Goal: Task Accomplishment & Management: Complete application form

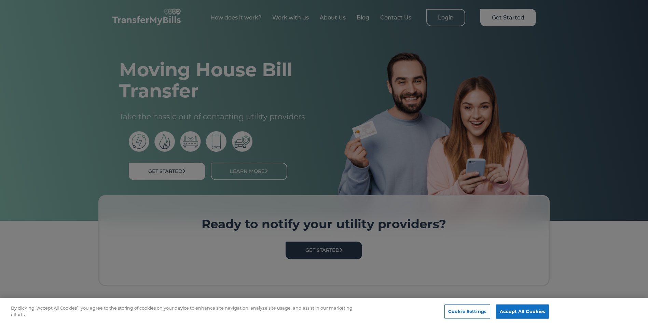
click at [270, 47] on div at bounding box center [324, 163] width 648 height 326
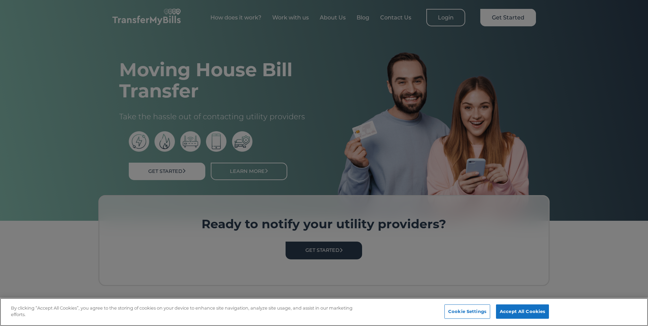
click at [515, 303] on div "Cookie Settings Accept All Cookies" at bounding box center [498, 312] width 109 height 24
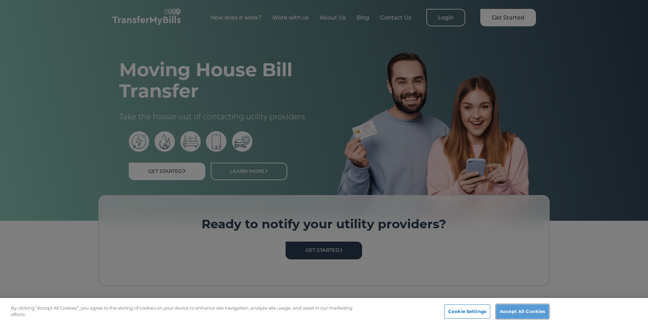
click at [528, 307] on button "Accept All Cookies" at bounding box center [522, 311] width 53 height 14
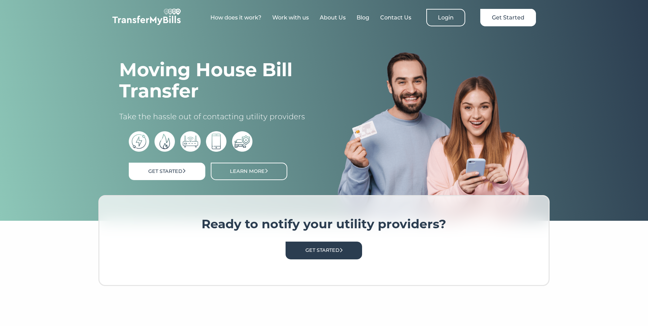
click at [402, 181] on img at bounding box center [433, 136] width 191 height 169
click at [320, 257] on link "Get Started" at bounding box center [324, 250] width 77 height 17
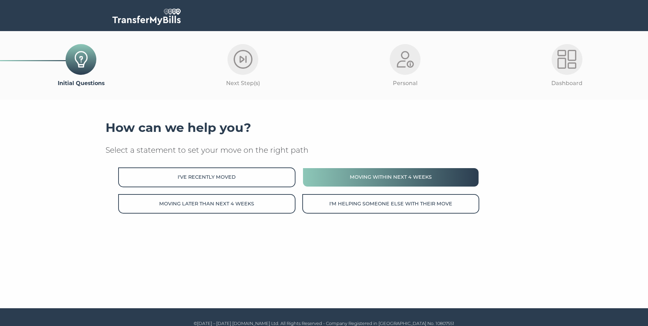
click at [383, 180] on button "Moving within next 4 weeks" at bounding box center [390, 176] width 177 height 19
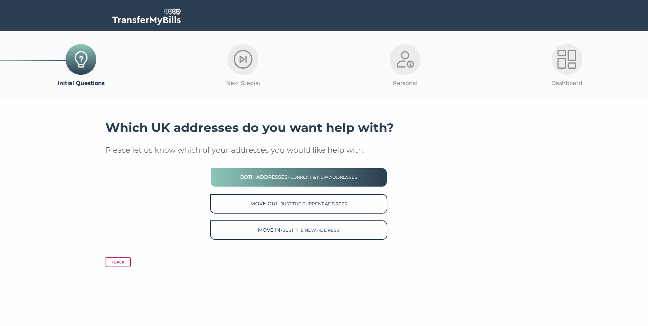
click at [312, 176] on span "- current & new addresses" at bounding box center [323, 177] width 70 height 5
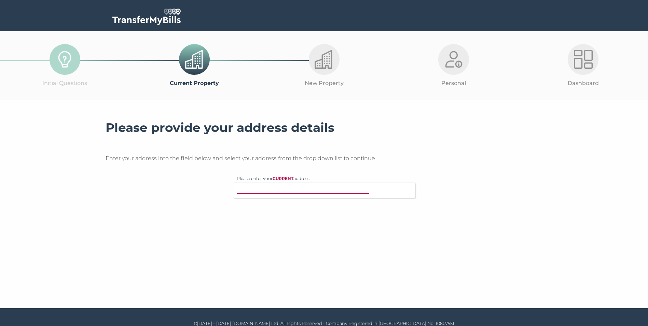
click at [283, 193] on input "Please enter your CURRENT address" at bounding box center [310, 189] width 147 height 7
type input "71 lonsdale cour"
click at [289, 205] on p "71 Lonsdale Court, West Jesmond Avenue, Newcastle upon Tyne, NE2 3HF" at bounding box center [328, 203] width 168 height 8
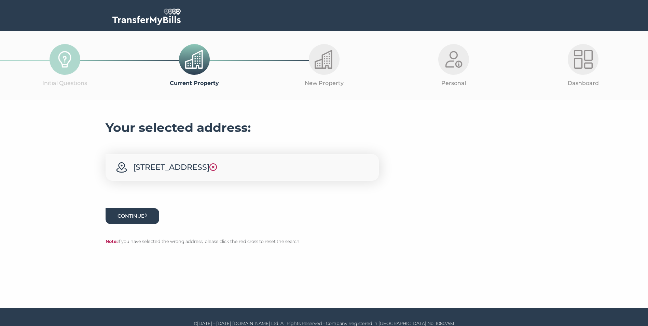
click at [143, 224] on button "Continue" at bounding box center [133, 216] width 54 height 16
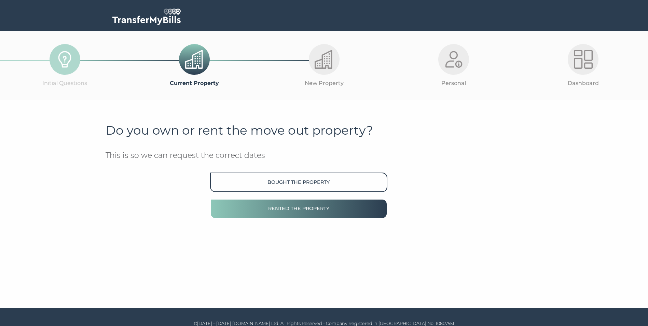
click at [278, 210] on button "Rented the property" at bounding box center [298, 208] width 177 height 19
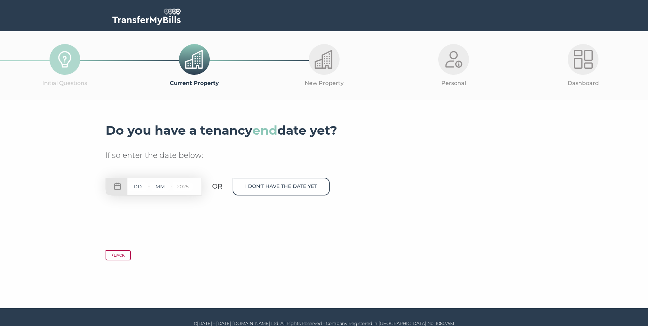
click at [136, 183] on input "text" at bounding box center [137, 186] width 20 height 9
type input "06"
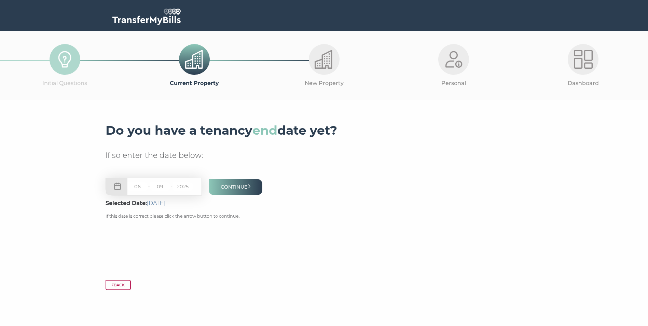
type input "09"
click at [344, 288] on p "Back" at bounding box center [324, 285] width 437 height 10
click at [238, 187] on button "Continue" at bounding box center [236, 187] width 54 height 16
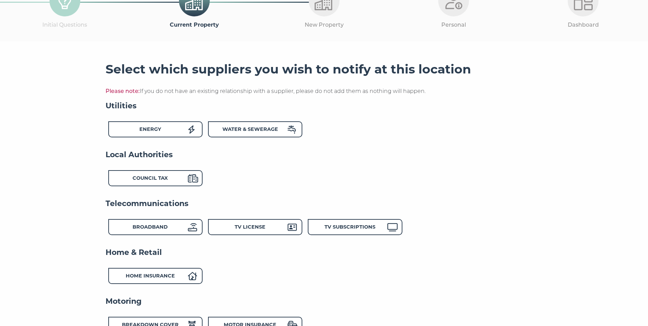
scroll to position [59, 0]
click at [169, 129] on div "Energy" at bounding box center [150, 130] width 75 height 10
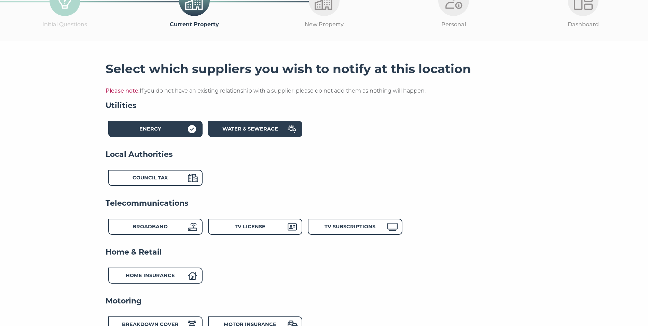
click at [265, 134] on div "Water & Sewerage" at bounding box center [250, 130] width 75 height 10
click at [168, 180] on strong "Council Tax" at bounding box center [150, 178] width 35 height 6
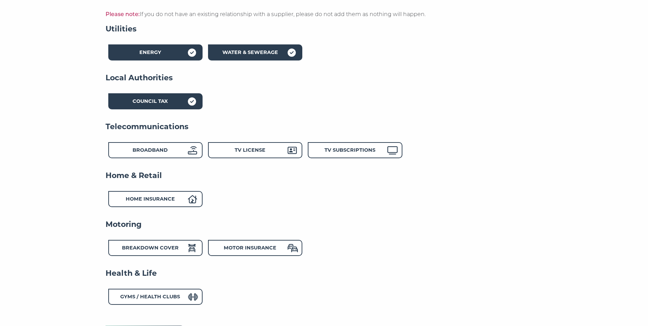
scroll to position [136, 0]
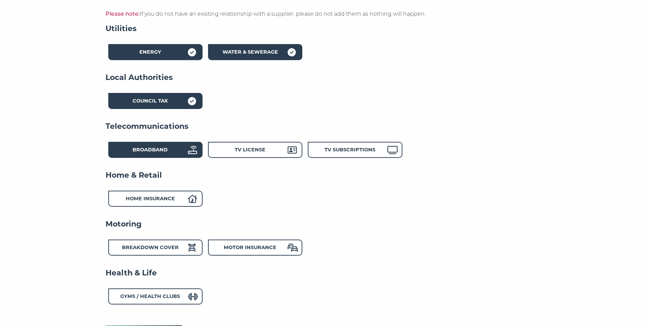
click at [155, 152] on strong "Broadband" at bounding box center [150, 150] width 35 height 6
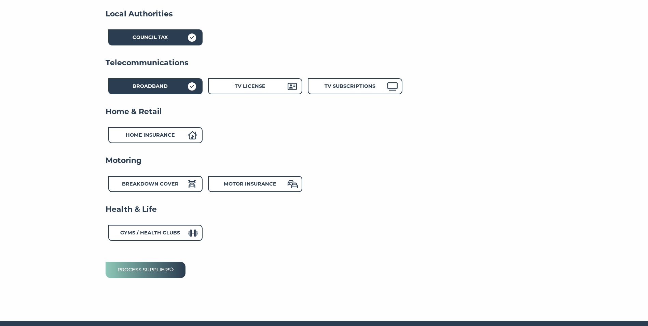
scroll to position [202, 0]
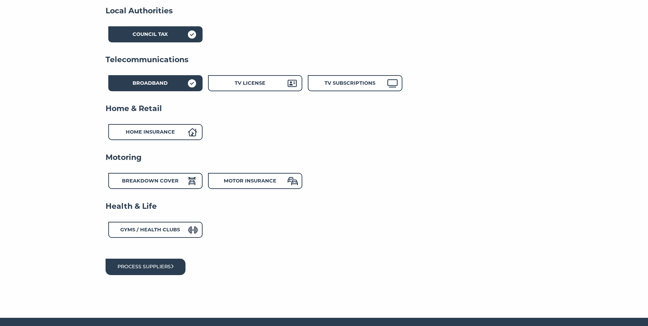
click at [164, 260] on button "Process suppliers" at bounding box center [146, 267] width 80 height 16
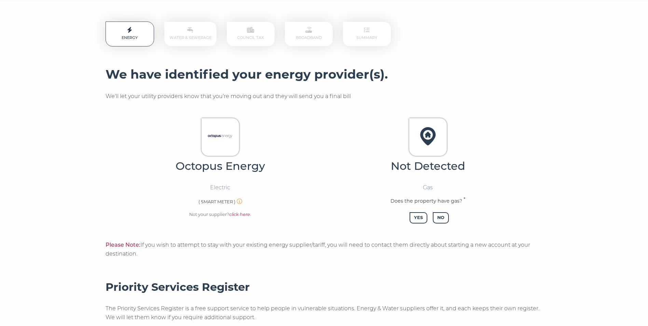
scroll to position [99, 0]
click at [215, 136] on img at bounding box center [220, 135] width 29 height 29
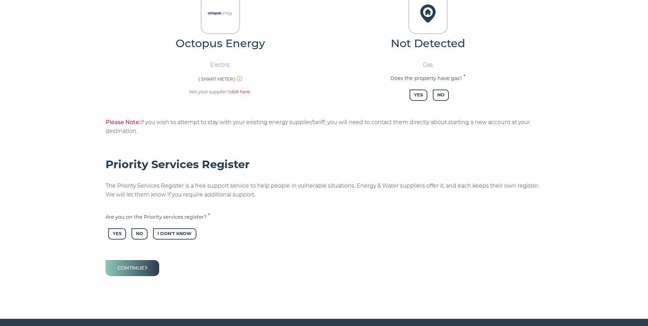
scroll to position [222, 0]
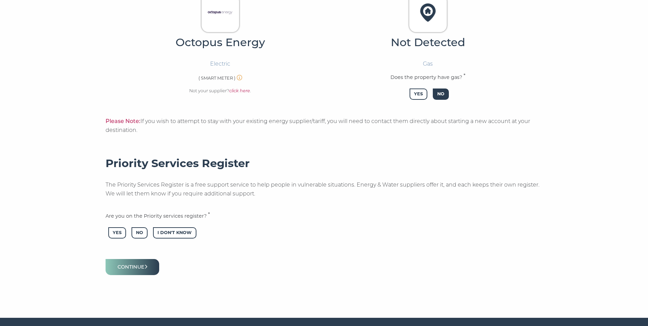
click at [449, 91] on span "No" at bounding box center [441, 93] width 16 height 11
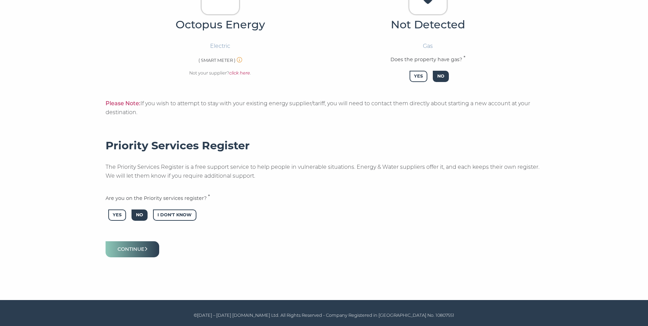
click at [145, 214] on span "No" at bounding box center [140, 214] width 16 height 11
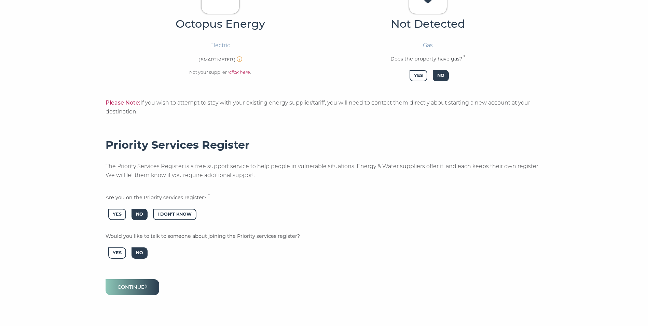
click at [147, 248] on span "No" at bounding box center [140, 252] width 16 height 11
click at [134, 288] on button "Continue" at bounding box center [133, 287] width 54 height 16
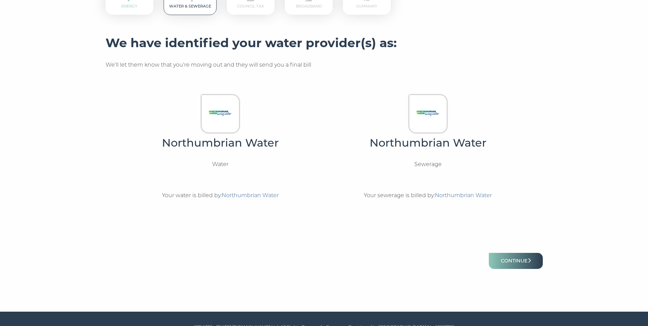
scroll to position [131, 0]
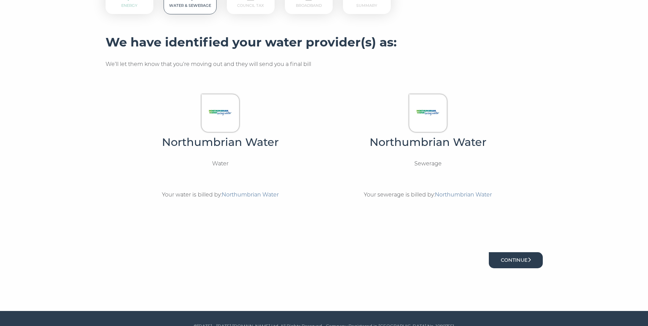
click at [512, 259] on button "Continue" at bounding box center [516, 260] width 54 height 16
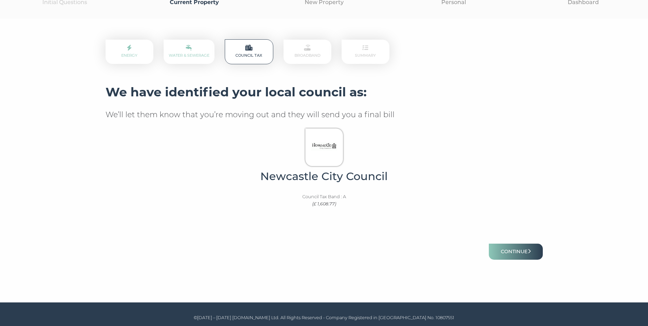
scroll to position [81, 0]
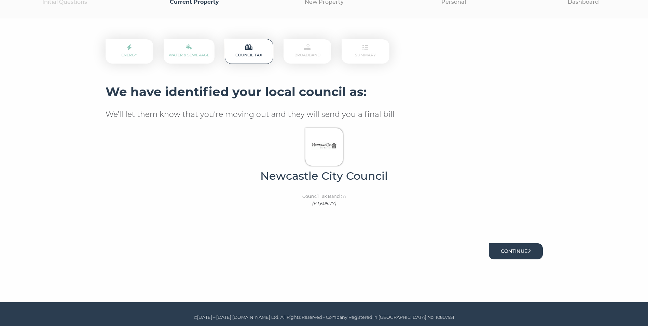
click at [520, 254] on button "Continue" at bounding box center [516, 251] width 54 height 16
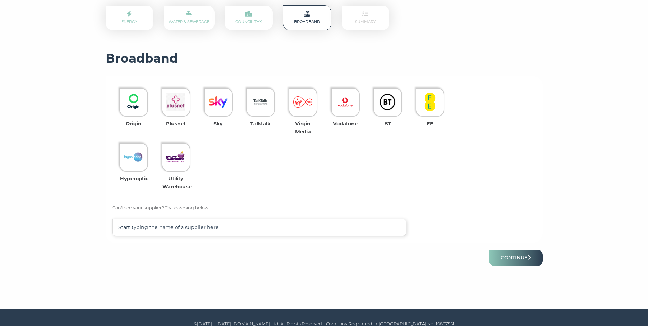
scroll to position [115, 0]
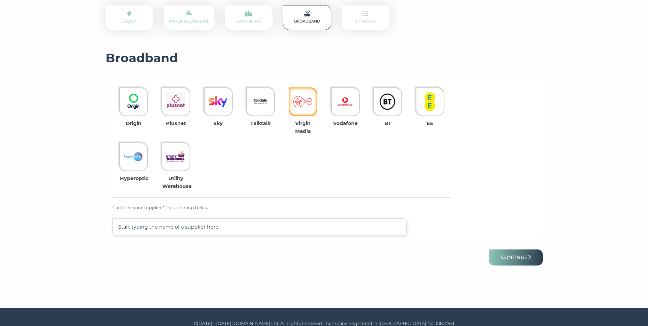
click at [305, 98] on img at bounding box center [302, 101] width 19 height 19
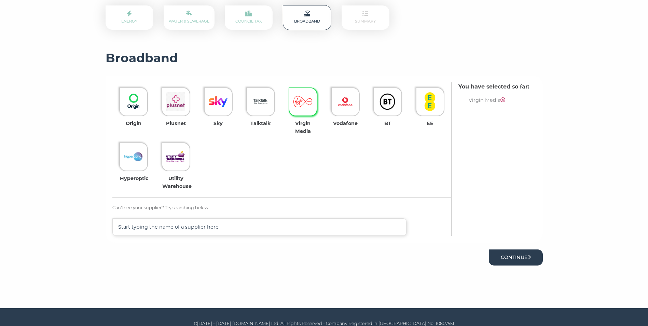
click at [513, 259] on button "Continue" at bounding box center [516, 257] width 54 height 16
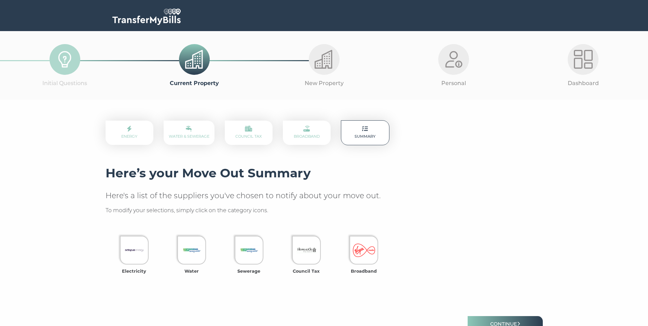
scroll to position [76, 0]
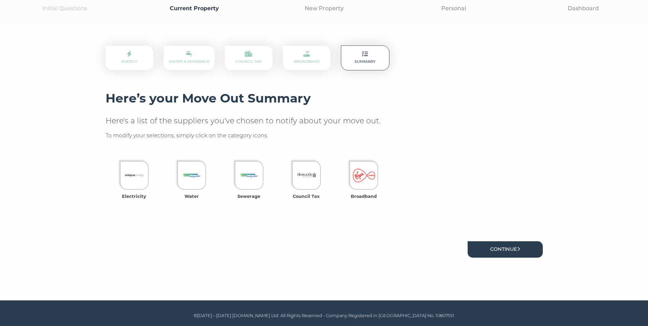
click at [499, 255] on link "Continue" at bounding box center [505, 249] width 75 height 16
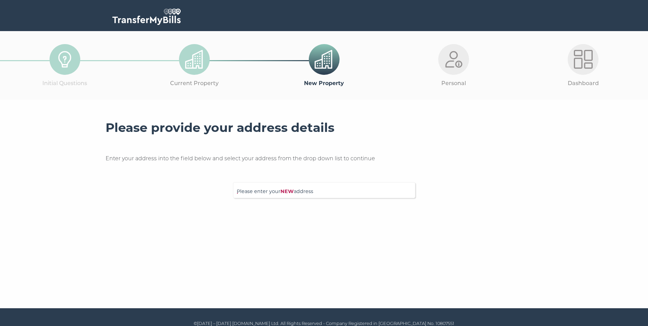
click at [276, 186] on div "Please enter your NEW address" at bounding box center [324, 190] width 182 height 16
click at [264, 195] on span "Please enter your NEW address" at bounding box center [324, 194] width 175 height 12
click at [264, 193] on input "Please enter your NEW address" at bounding box center [310, 189] width 147 height 7
type input "91 lonsdale court"
click at [262, 206] on p "91 Lonsdale Court, West Jesmond Avenue, Newcastle upon Tyne, NE2 3HF" at bounding box center [328, 203] width 168 height 8
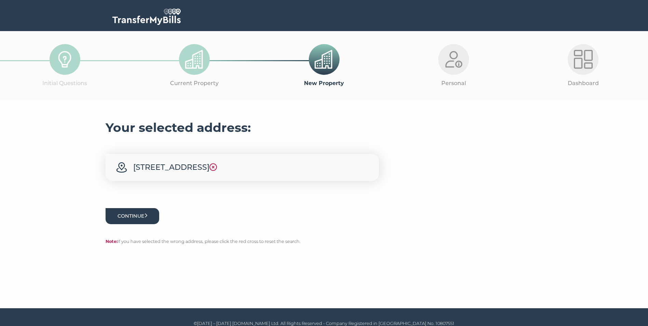
click at [151, 224] on button "Continue" at bounding box center [133, 216] width 54 height 16
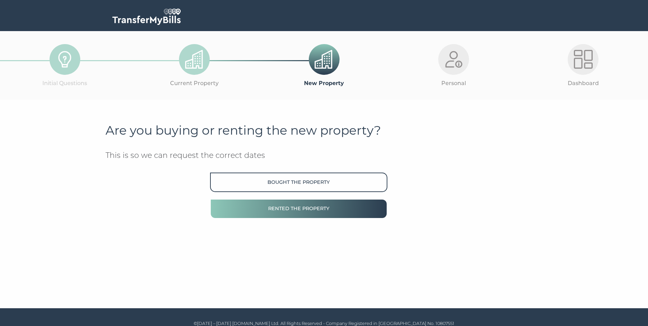
click at [279, 206] on button "Rented the property" at bounding box center [298, 208] width 177 height 19
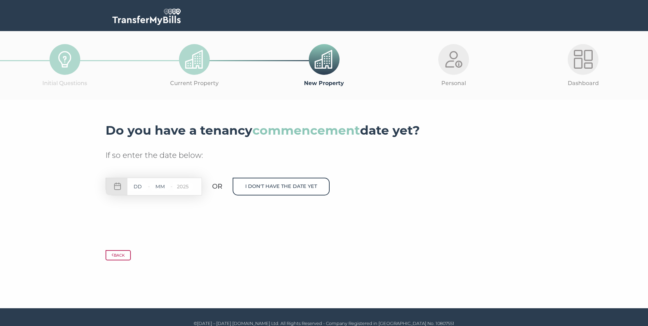
click at [135, 190] on input "text" at bounding box center [137, 186] width 20 height 9
type input "03"
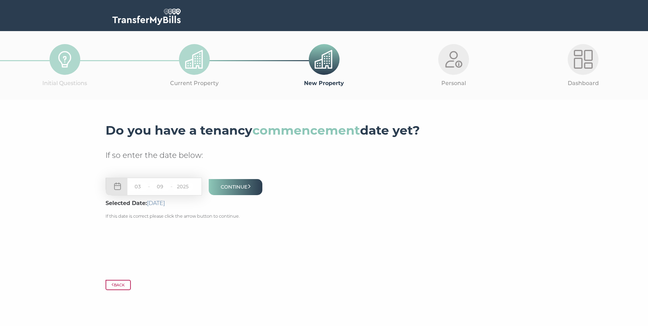
type input "09"
click at [242, 199] on div "03 - 09 - 2025 Continue Selected Date: 3rd September 2025 If this date is corre…" at bounding box center [184, 201] width 157 height 47
click at [246, 187] on button "Continue" at bounding box center [236, 187] width 54 height 16
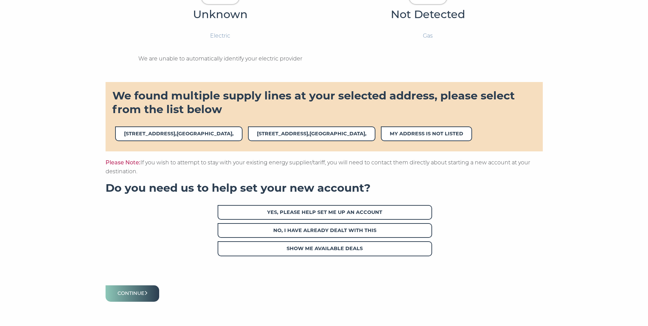
scroll to position [237, 0]
click at [261, 160] on p "Please Note: If you wish to attempt to stay with your existing energy supplier/…" at bounding box center [324, 166] width 437 height 18
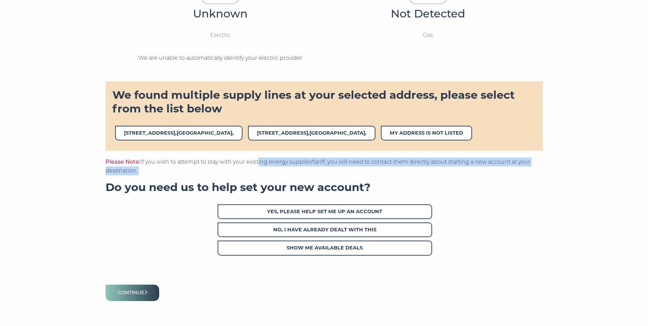
click at [261, 160] on p "Please Note: If you wish to attempt to stay with your existing energy supplier/…" at bounding box center [324, 166] width 437 height 18
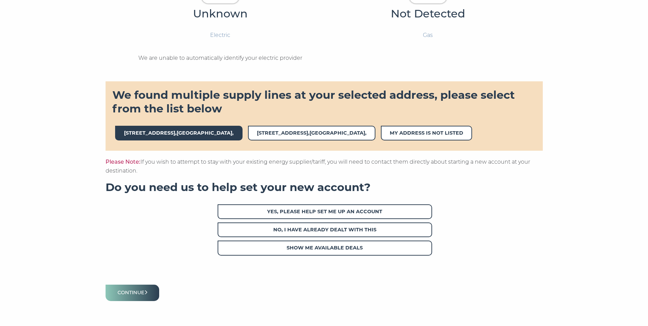
click at [217, 136] on span "91,LONSDALE COURT,WEST JESMOND AVENUE," at bounding box center [178, 133] width 127 height 15
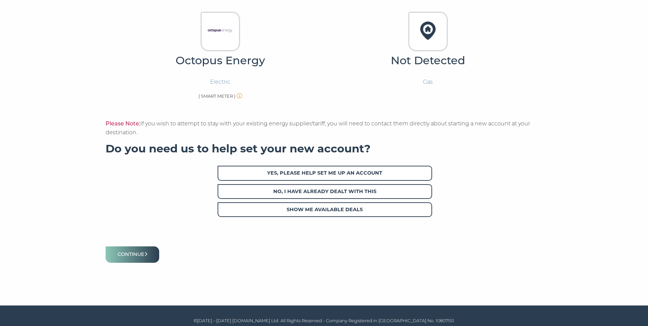
scroll to position [196, 0]
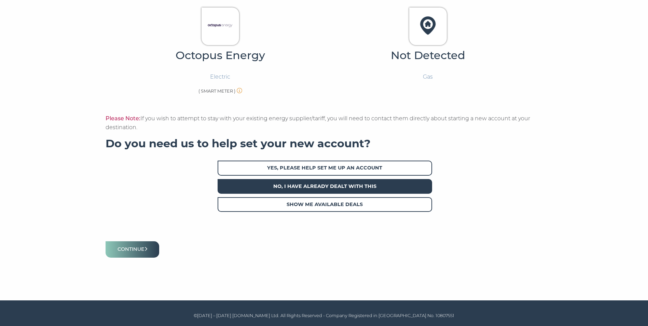
click at [291, 182] on span "No, I have already dealt with this" at bounding box center [325, 186] width 215 height 15
click at [147, 250] on button "Continue" at bounding box center [133, 249] width 54 height 16
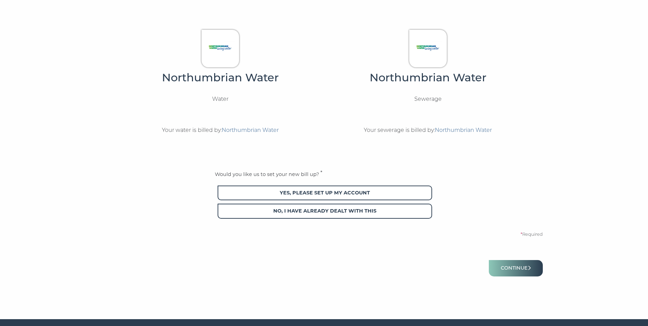
scroll to position [182, 0]
